Goal: Information Seeking & Learning: Learn about a topic

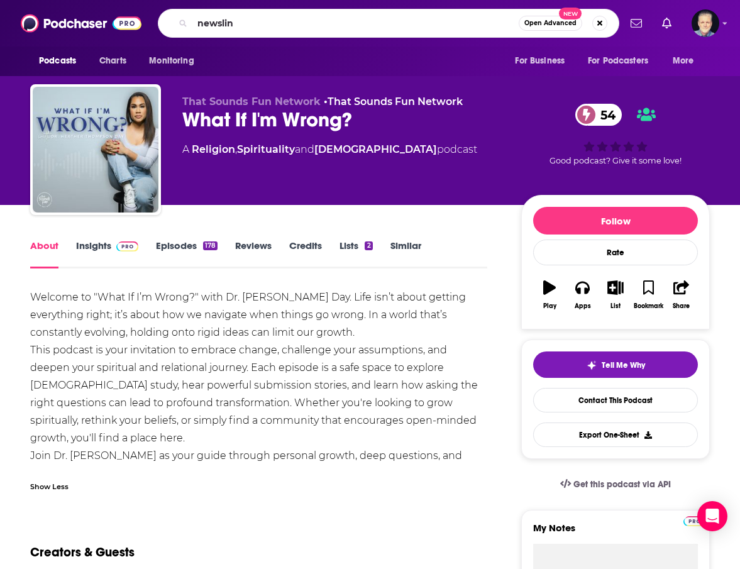
type input "newsline"
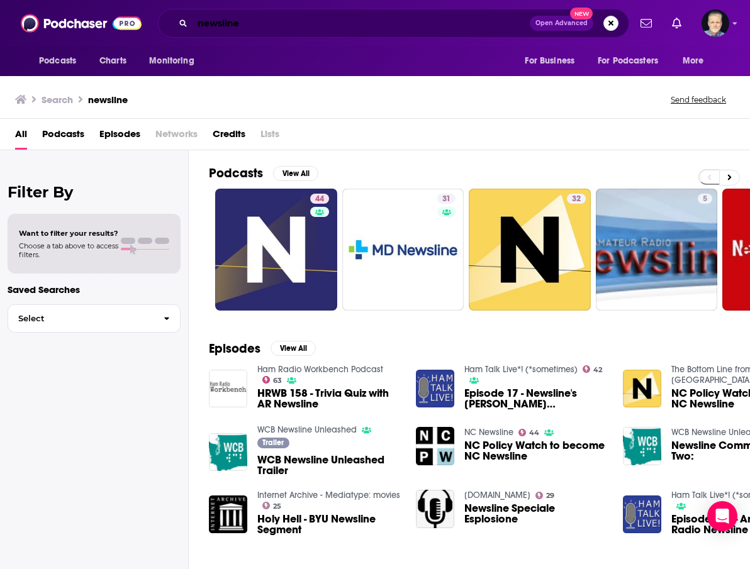
click at [198, 23] on input "newsline" at bounding box center [360, 23] width 337 height 20
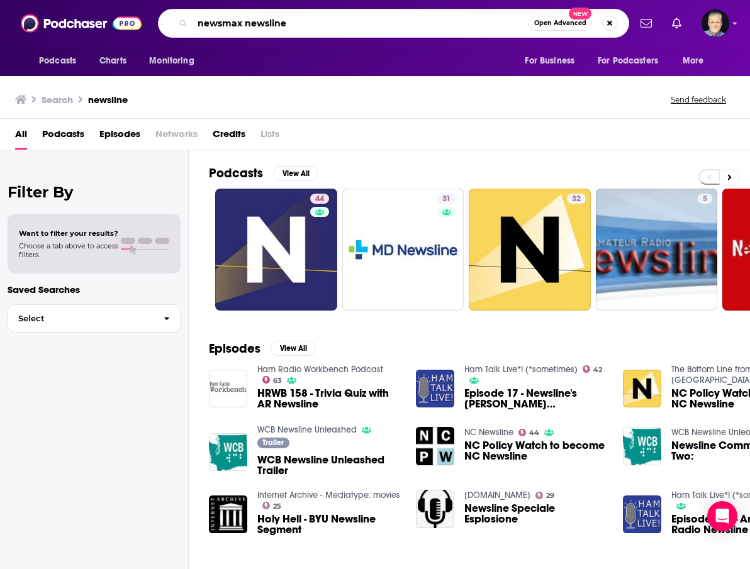
type input "newsmax newsline"
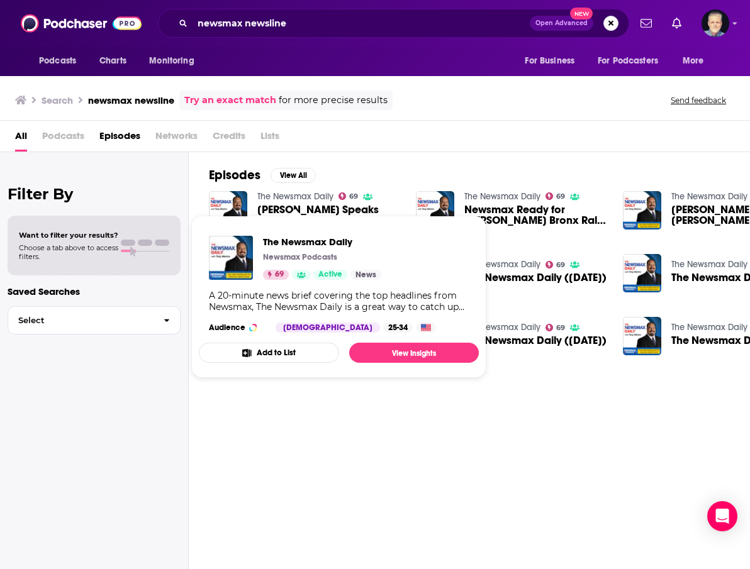
click at [311, 197] on link "The Newsmax Daily" at bounding box center [295, 196] width 76 height 11
